Goal: Task Accomplishment & Management: Manage account settings

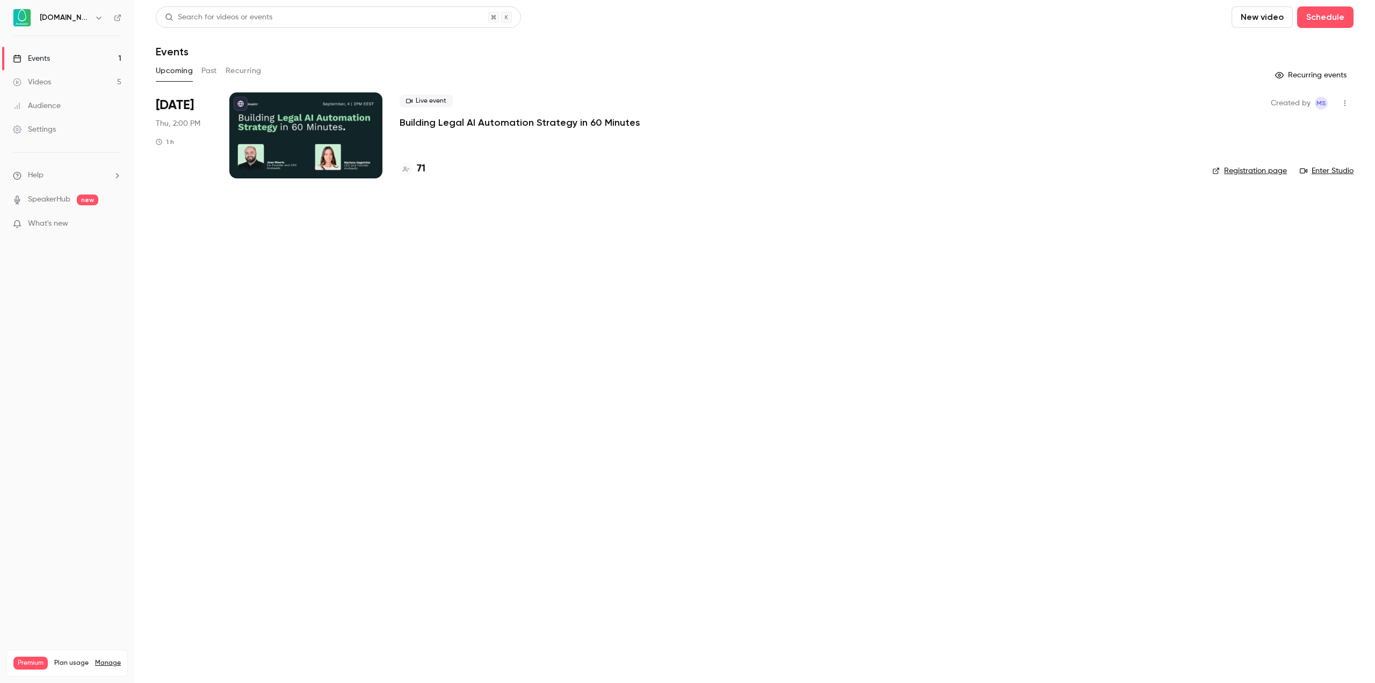
click at [516, 129] on div "Live event Building Legal AI Automation Strategy in 60 Minutes 71" at bounding box center [798, 135] width 796 height 86
click at [515, 126] on p "Building Legal AI Automation Strategy in 60 Minutes" at bounding box center [520, 122] width 241 height 13
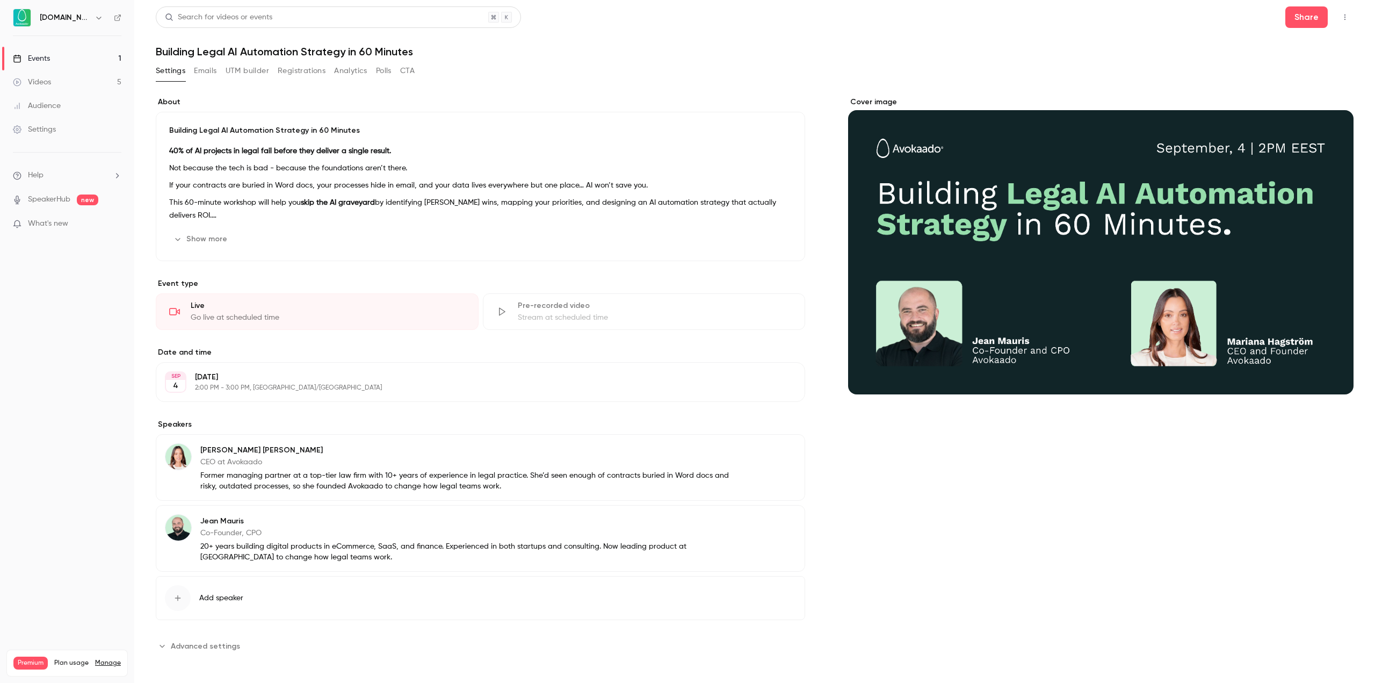
click at [293, 67] on button "Registrations" at bounding box center [302, 70] width 48 height 17
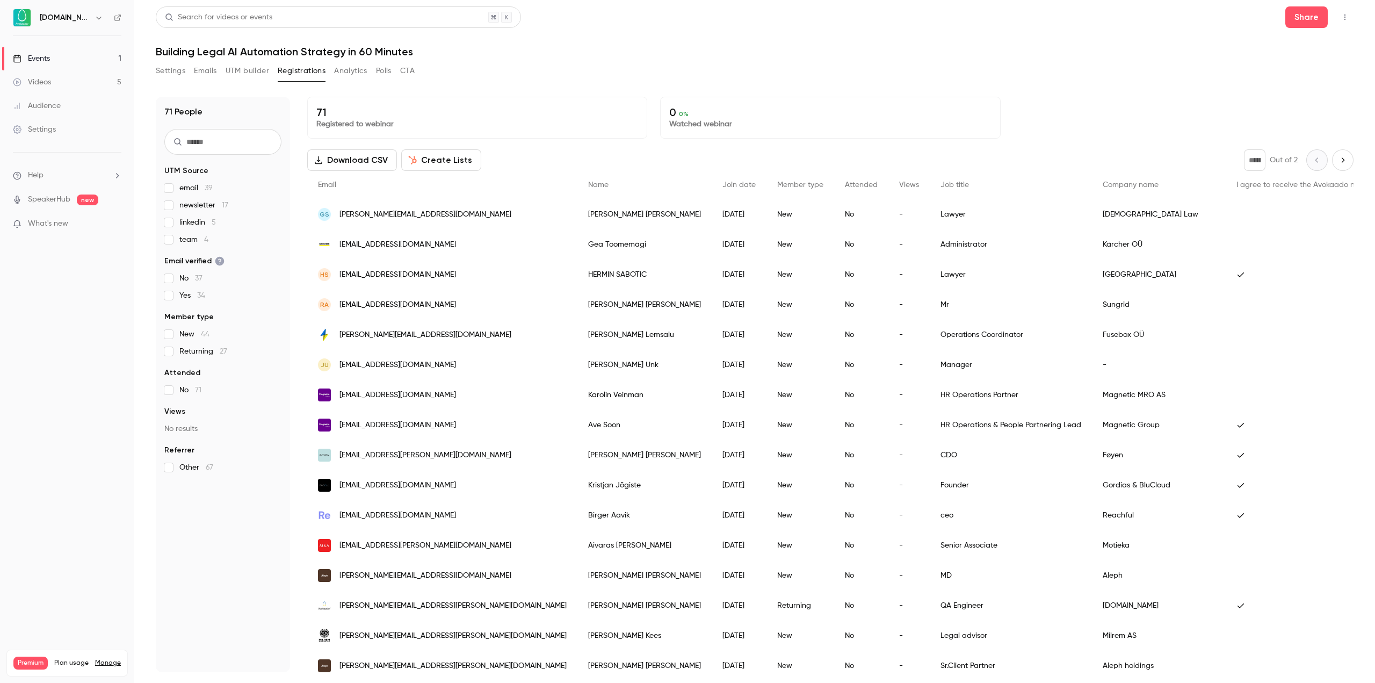
click at [549, 74] on div "Settings Emails UTM builder Registrations Analytics Polls CTA" at bounding box center [755, 72] width 1198 height 21
click at [56, 440] on nav "[DOMAIN_NAME] Events 1 Videos 5 Audience Settings Help SpeakerHub new What's ne…" at bounding box center [67, 341] width 134 height 683
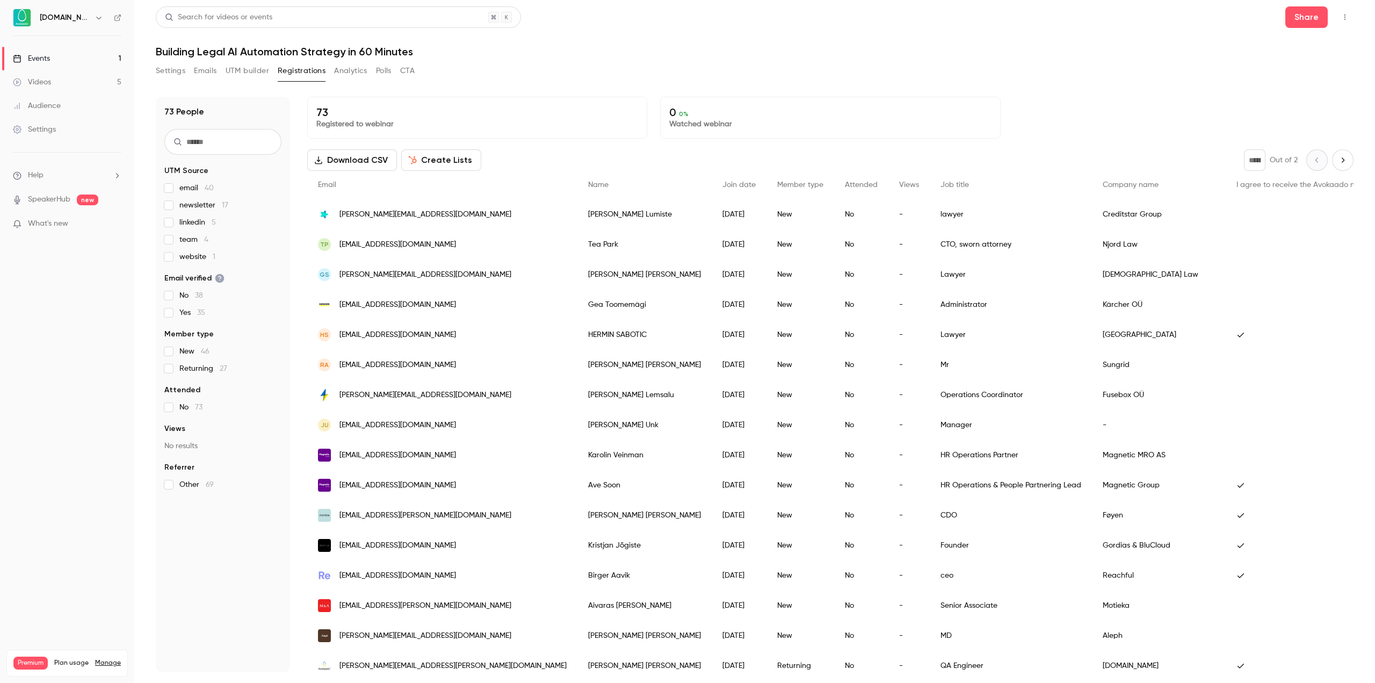
click at [163, 66] on button "Settings" at bounding box center [171, 70] width 30 height 17
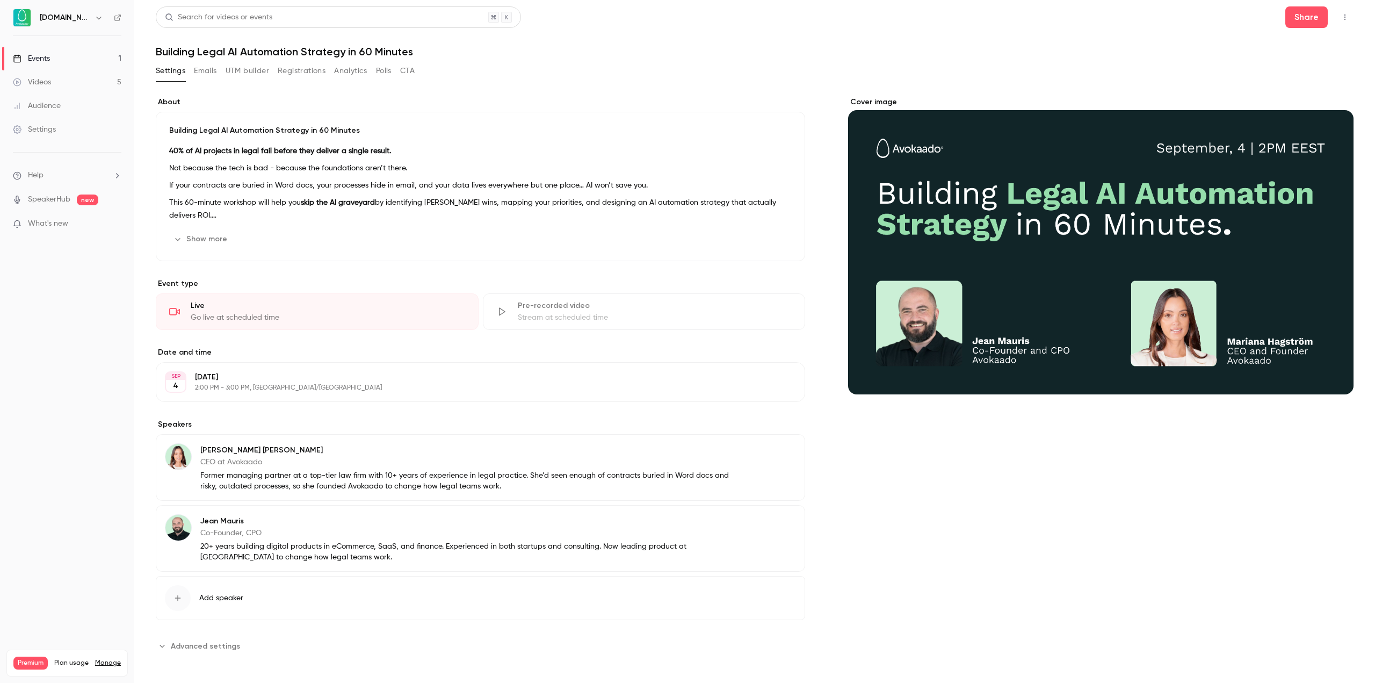
click at [289, 69] on button "Registrations" at bounding box center [302, 70] width 48 height 17
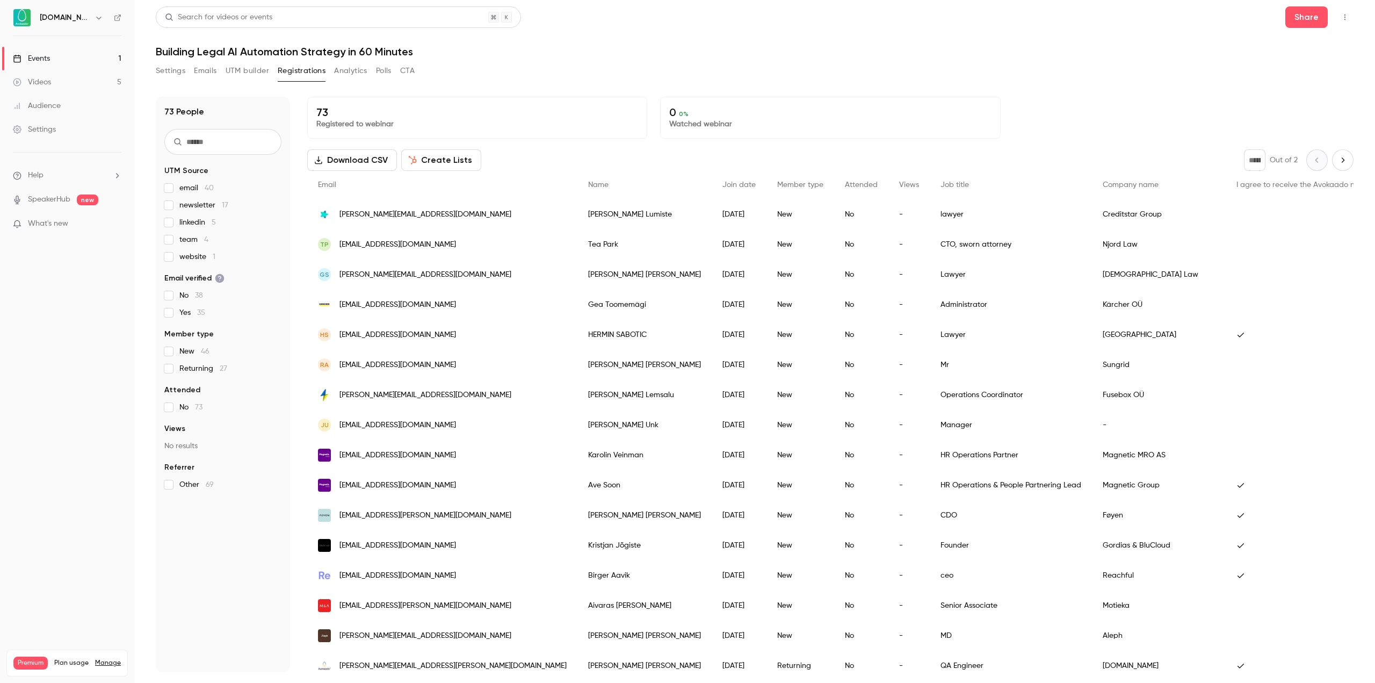
click at [174, 205] on label "newsletter 17" at bounding box center [222, 205] width 117 height 11
